Goal: Task Accomplishment & Management: Manage account settings

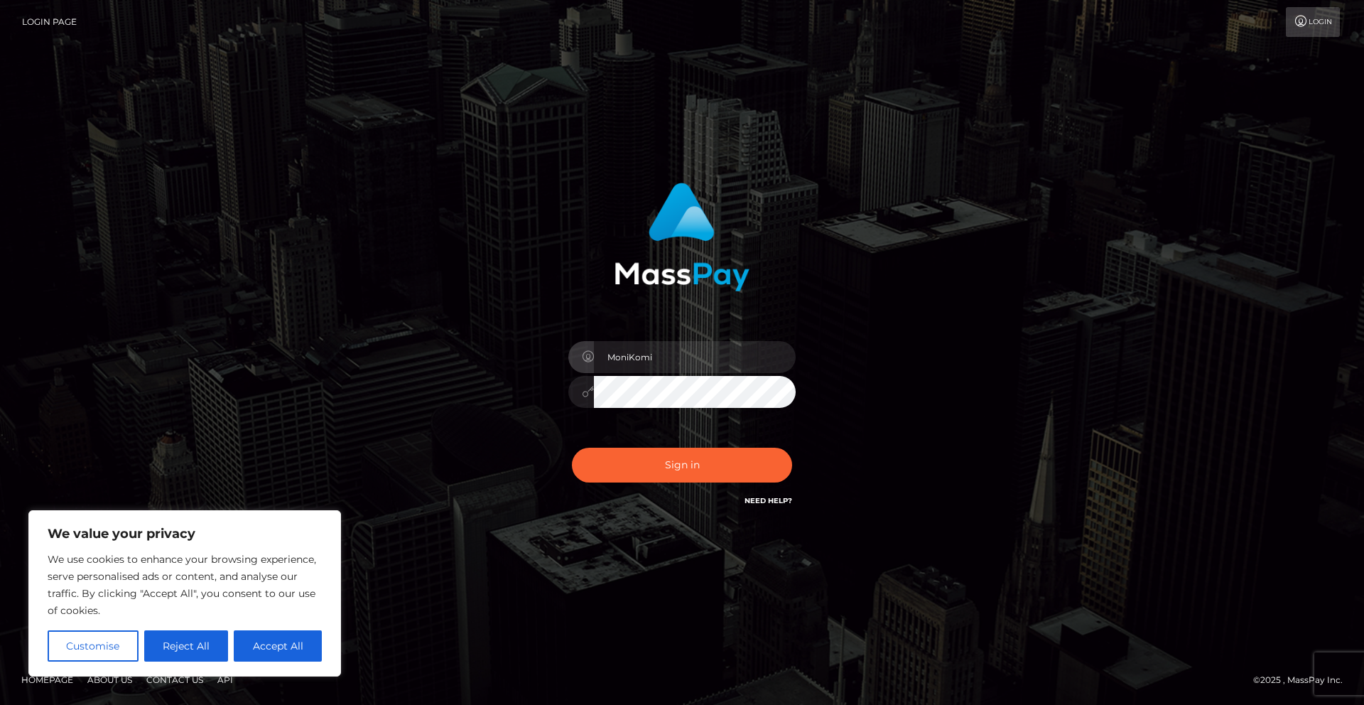
type input "MoniKomi"
click at [715, 487] on div "Sign in Need Help?" at bounding box center [682, 470] width 249 height 63
click at [700, 471] on button "Sign in" at bounding box center [682, 465] width 220 height 35
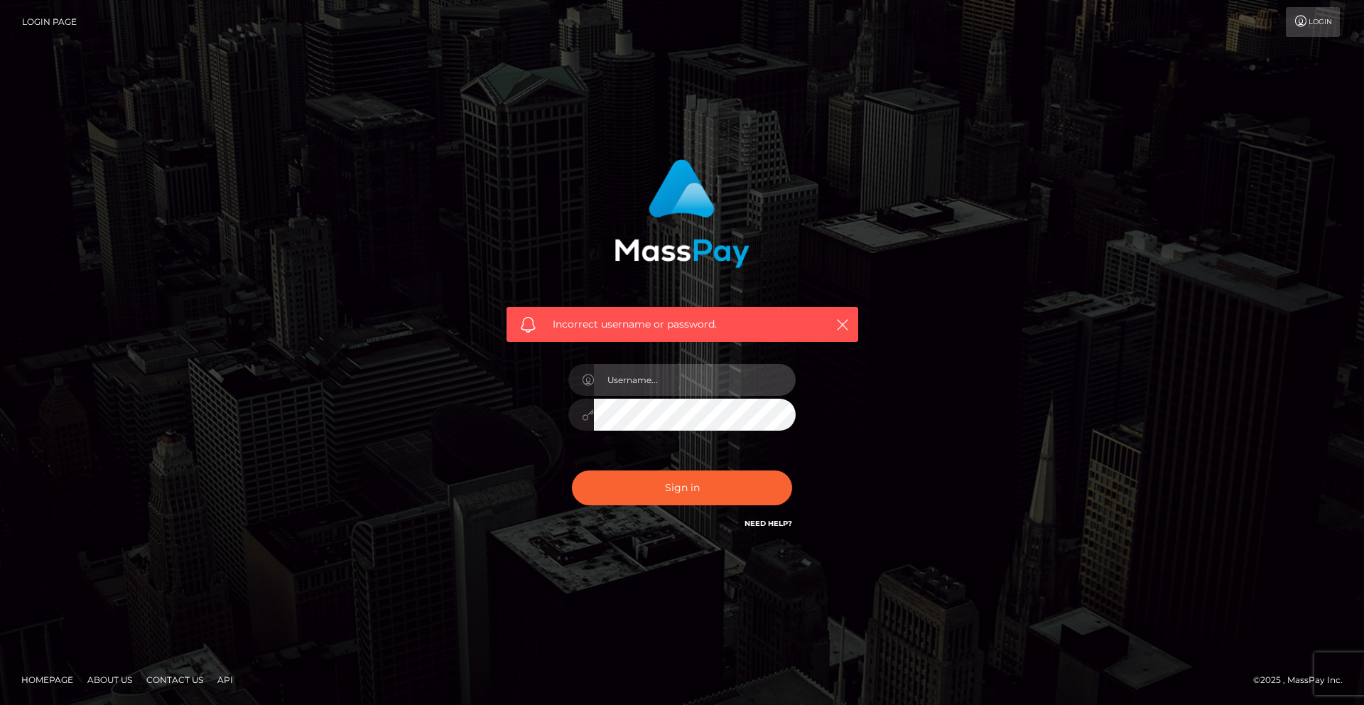
click at [642, 382] on input "text" at bounding box center [695, 380] width 202 height 32
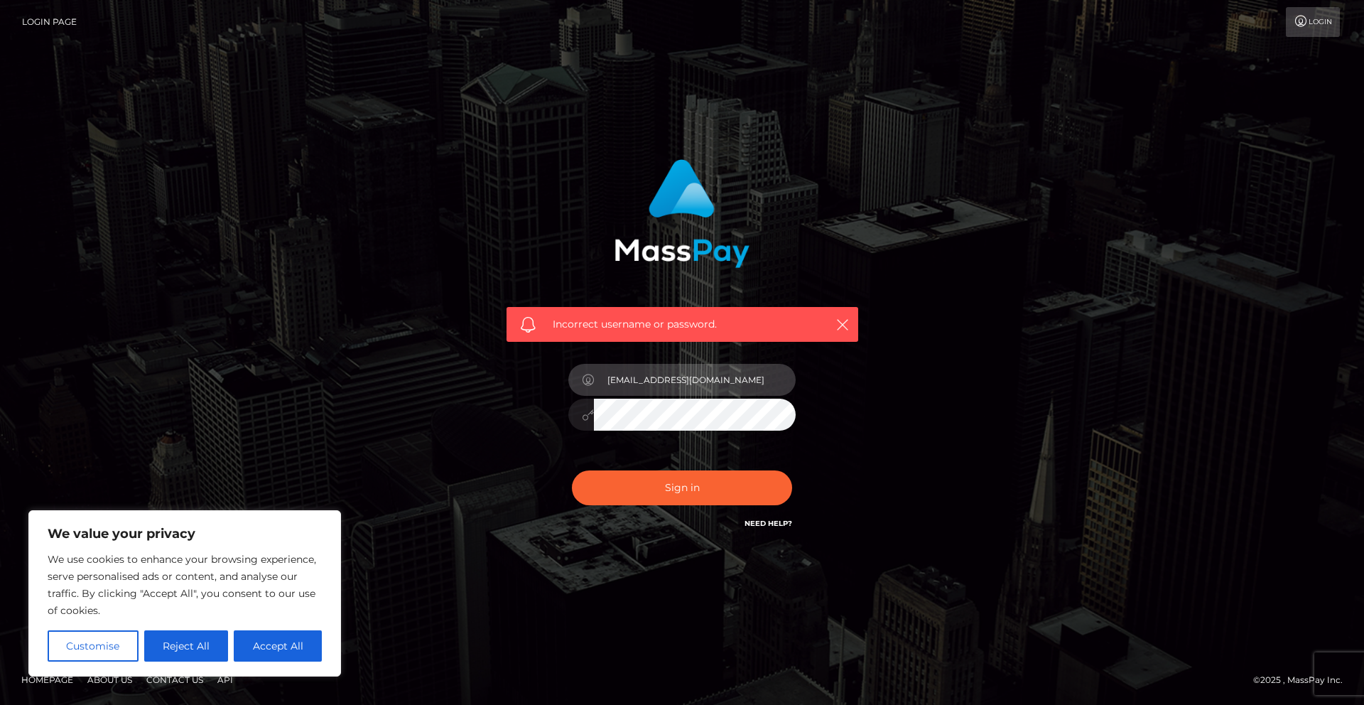
type input "konradwozniak@yahoo.co.uk"
click at [572, 470] on button "Sign in" at bounding box center [682, 487] width 220 height 35
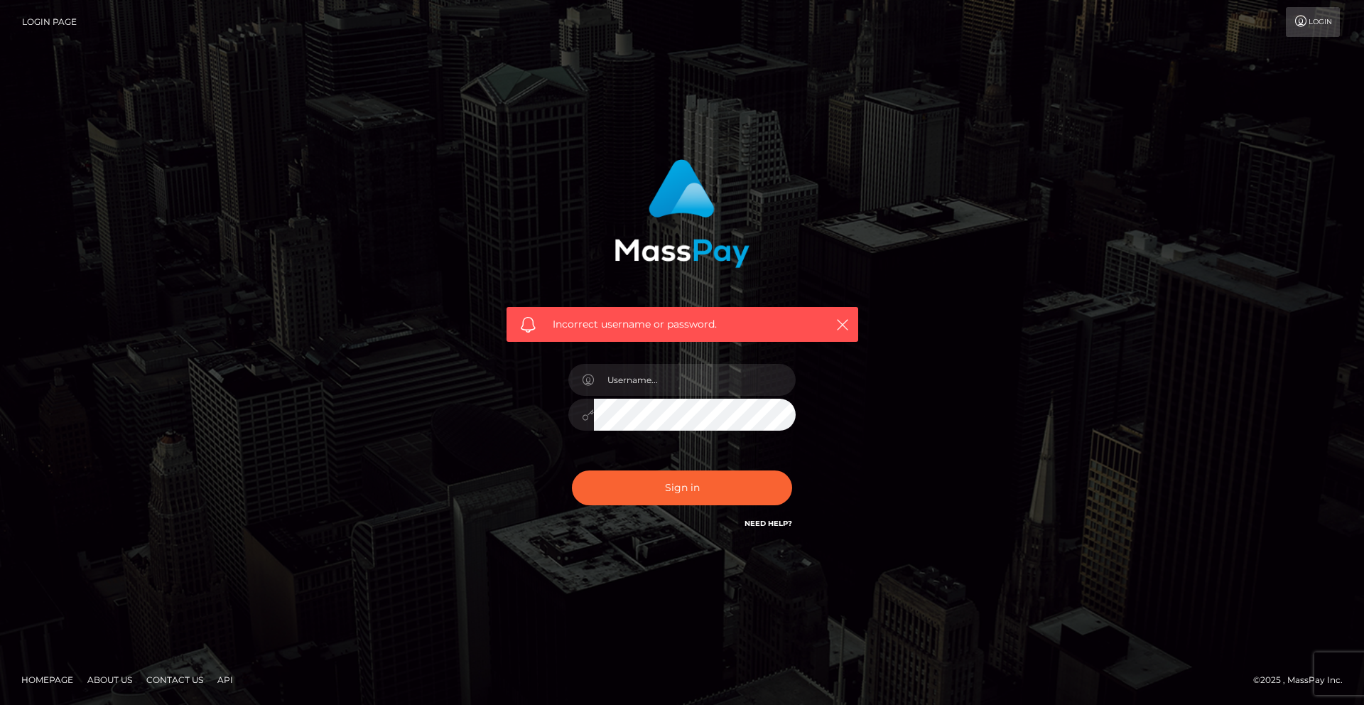
click at [761, 517] on h6 "Need Help?" at bounding box center [768, 522] width 48 height 12
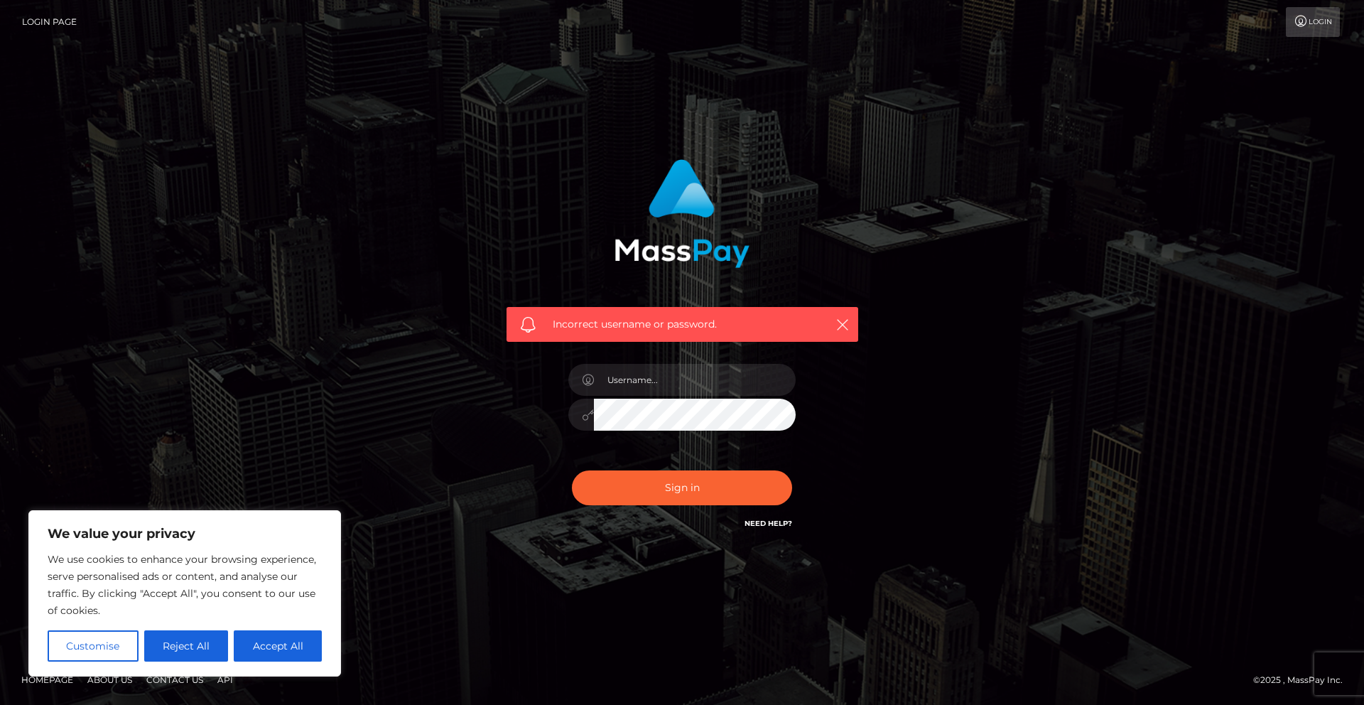
click at [775, 525] on link "Need Help?" at bounding box center [768, 523] width 48 height 9
